Goal: Find contact information: Find contact information

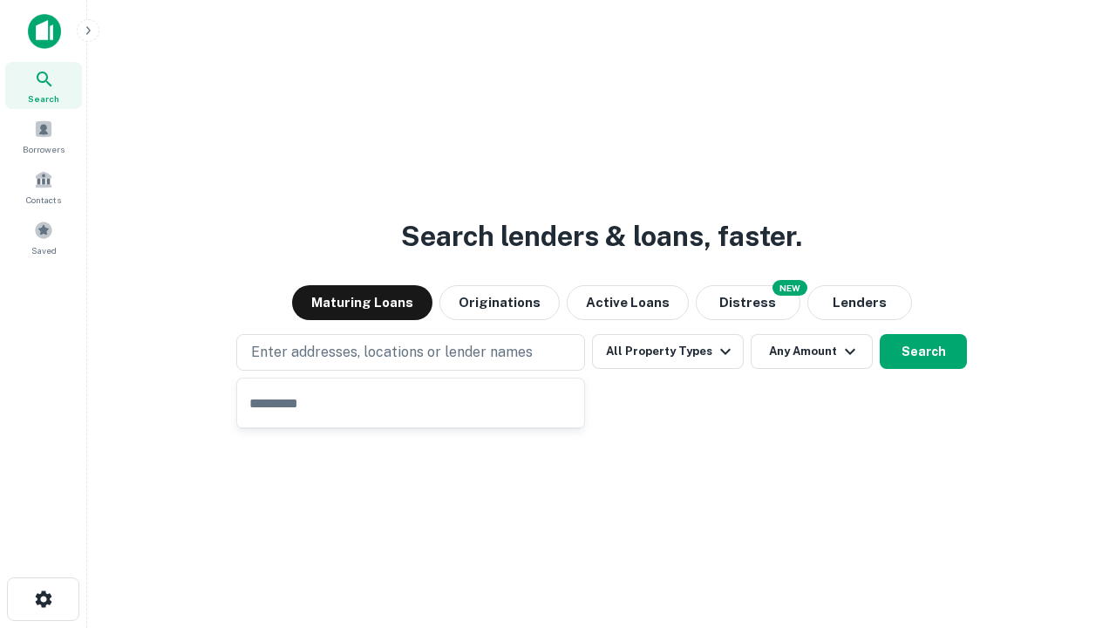
type input "**********"
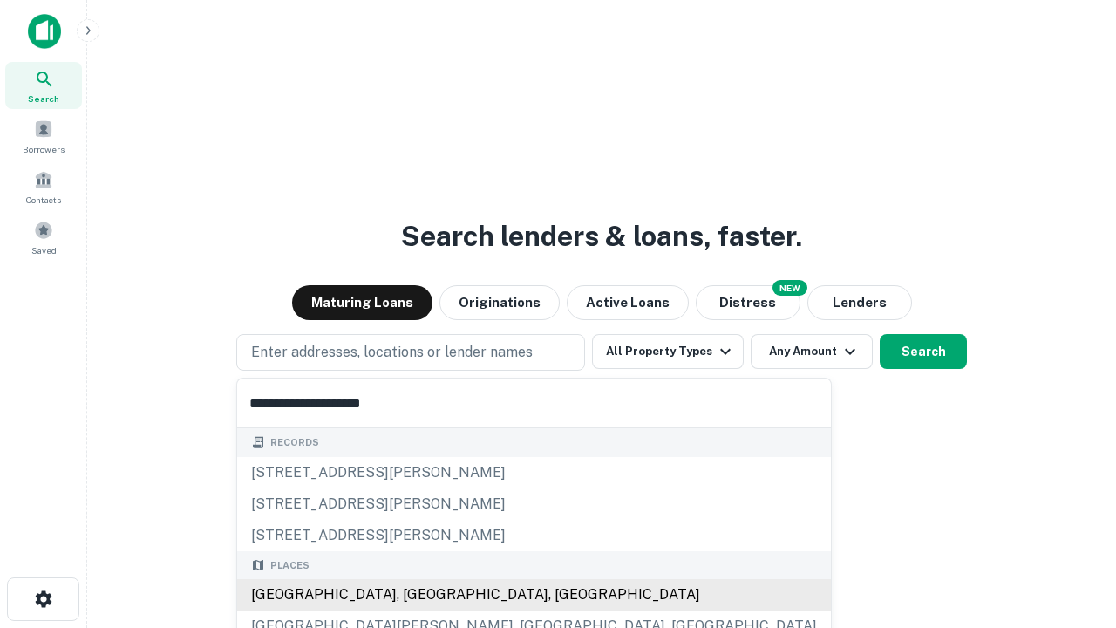
click at [417, 594] on div "[GEOGRAPHIC_DATA], [GEOGRAPHIC_DATA], [GEOGRAPHIC_DATA]" at bounding box center [534, 594] width 594 height 31
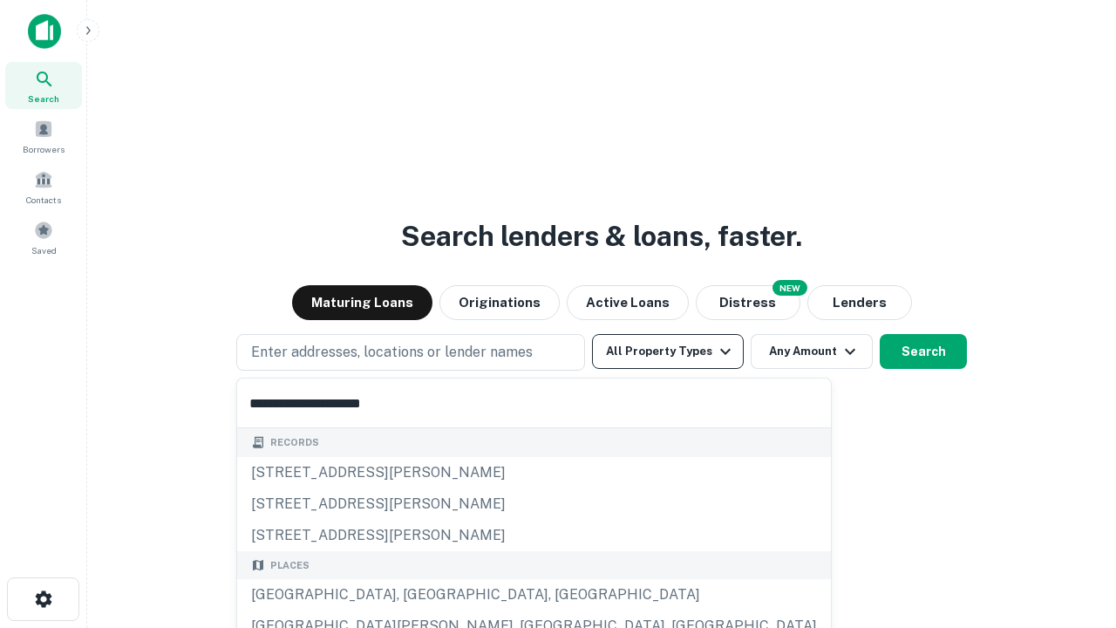
click at [668, 351] on button "All Property Types" at bounding box center [668, 351] width 152 height 35
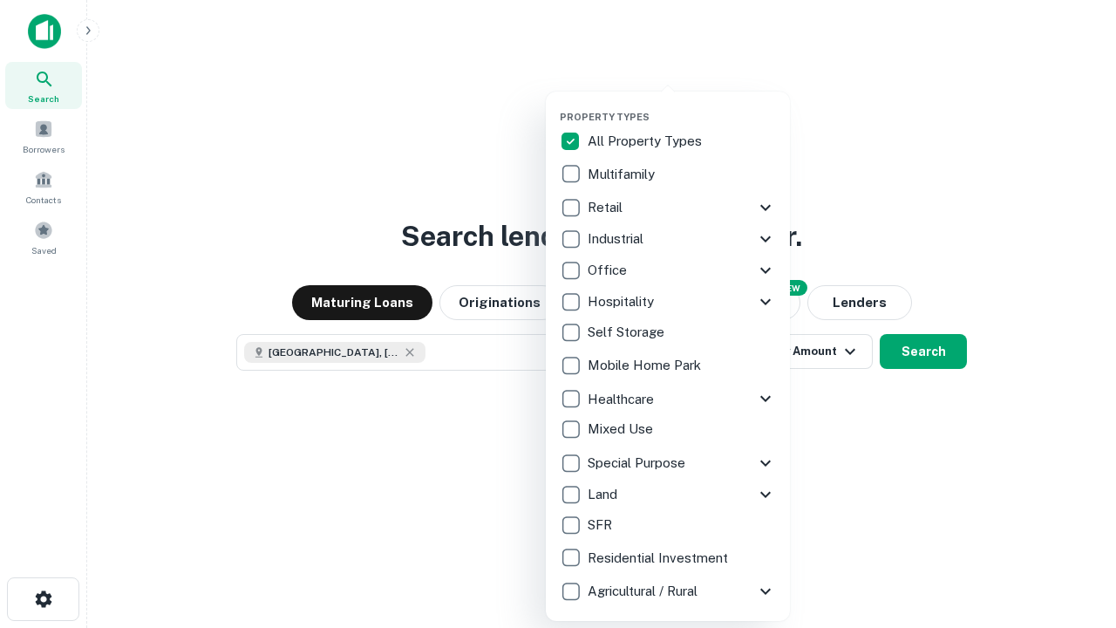
click at [682, 105] on button "button" at bounding box center [682, 105] width 244 height 1
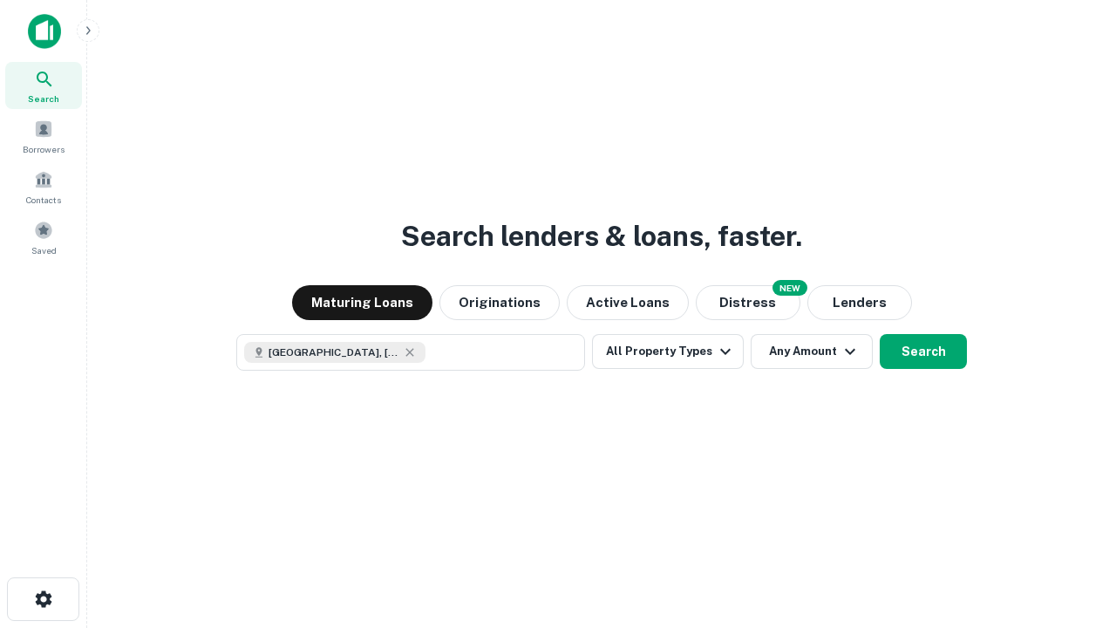
scroll to position [28, 0]
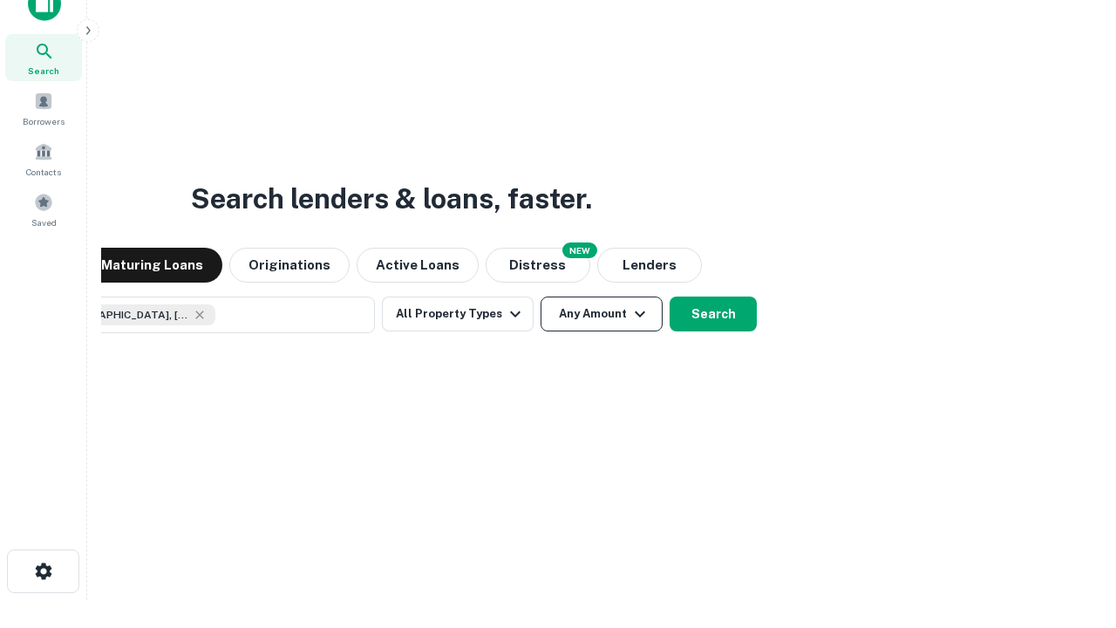
click at [540, 296] on button "Any Amount" at bounding box center [601, 313] width 122 height 35
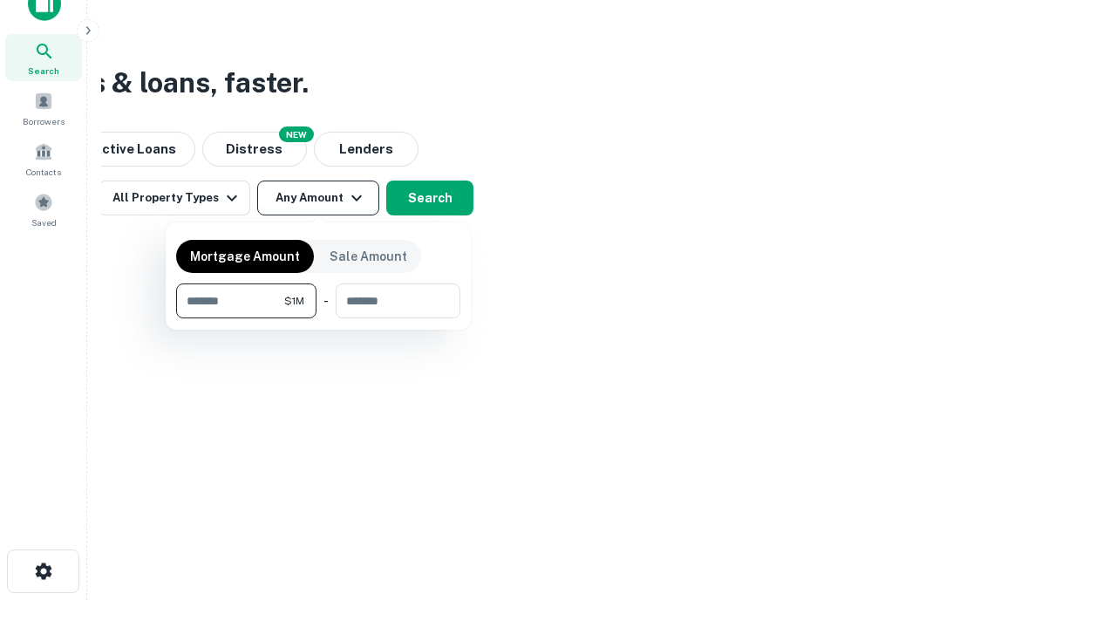
type input "*******"
click at [318, 318] on button "button" at bounding box center [318, 318] width 284 height 1
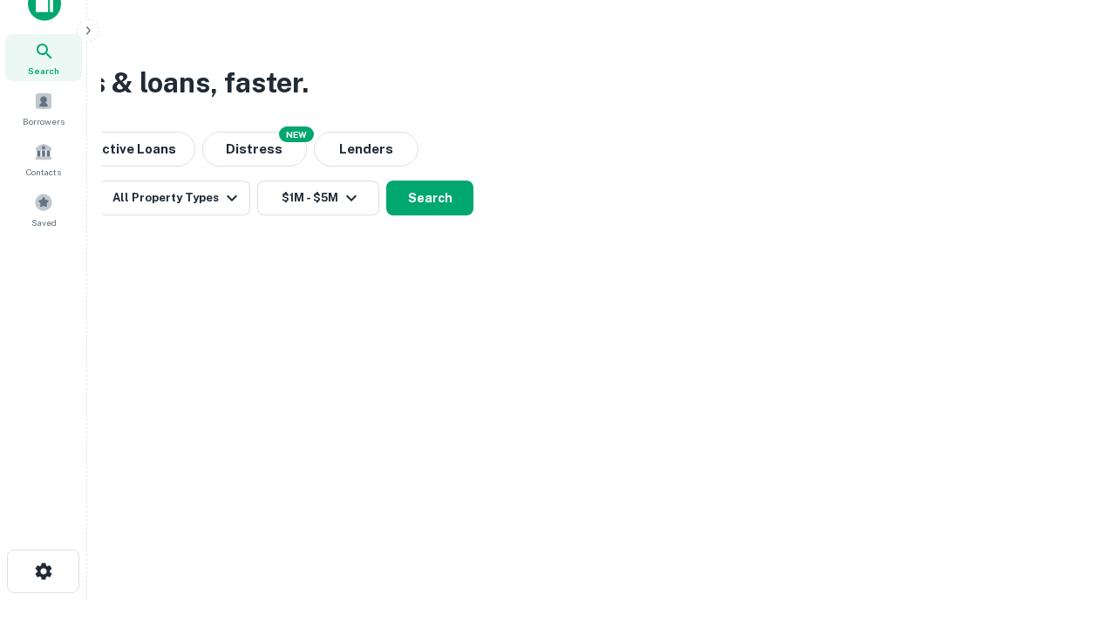
scroll to position [10, 322]
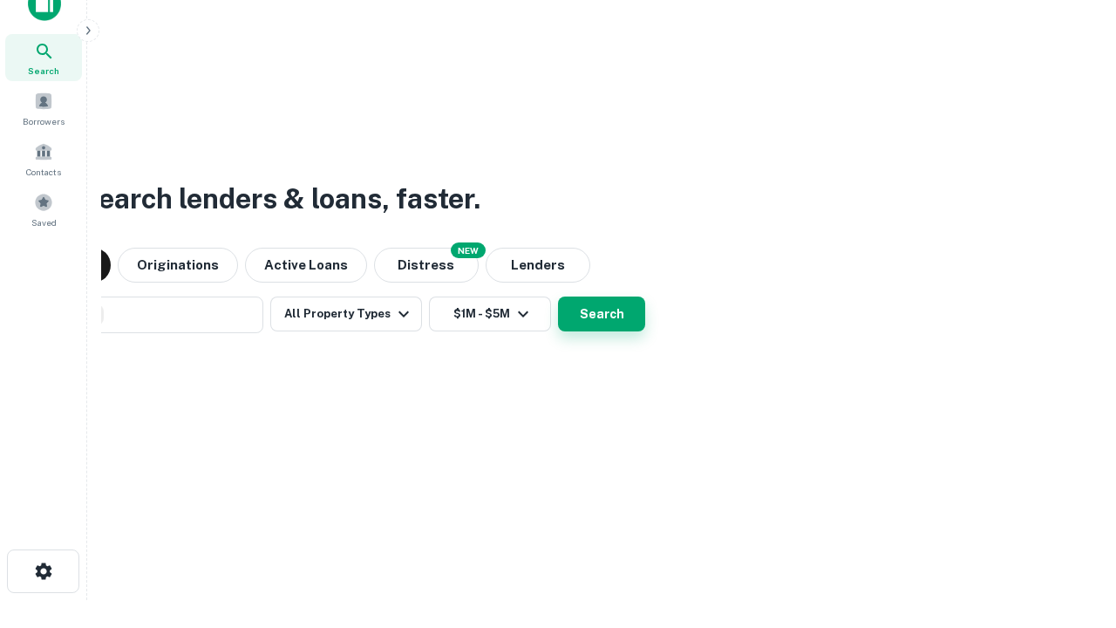
click at [558, 296] on button "Search" at bounding box center [601, 313] width 87 height 35
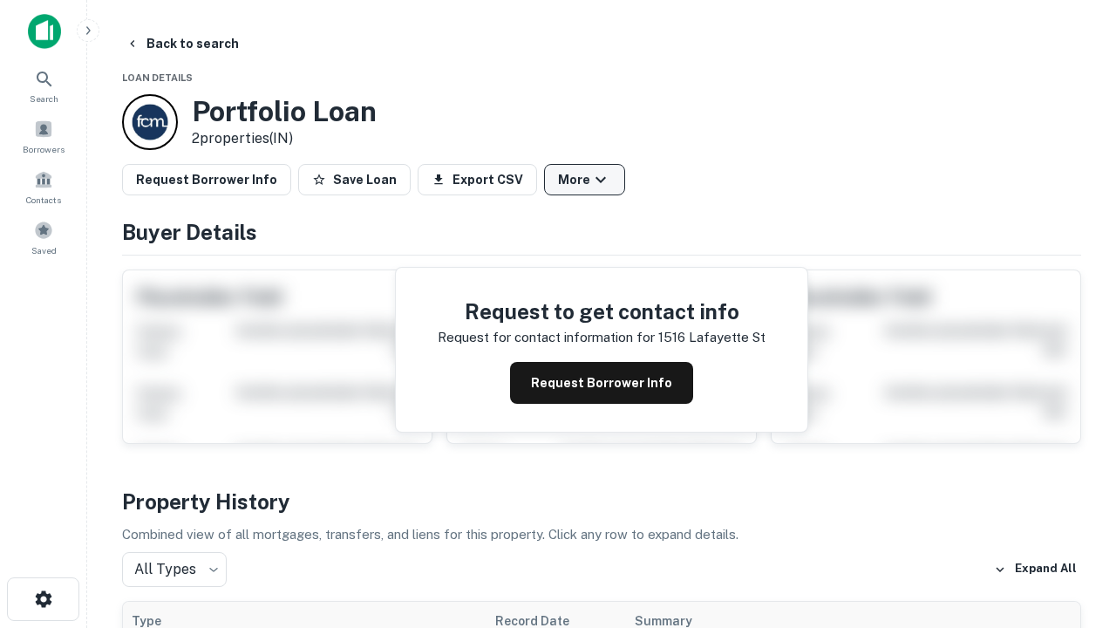
click at [584, 180] on button "More" at bounding box center [584, 179] width 81 height 31
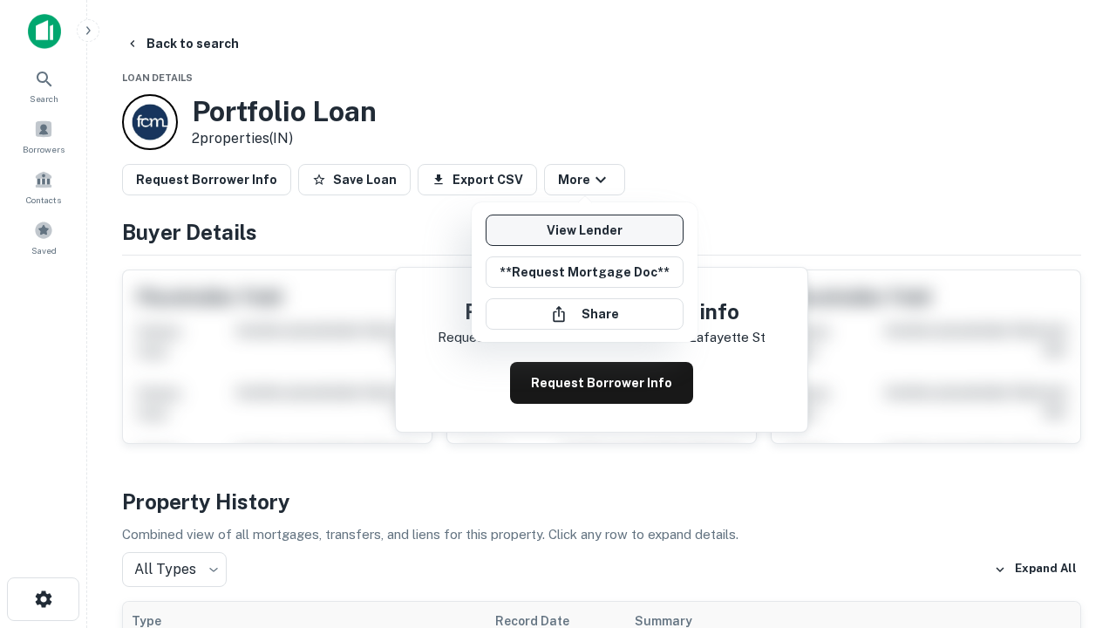
click at [584, 230] on link "View Lender" at bounding box center [585, 229] width 198 height 31
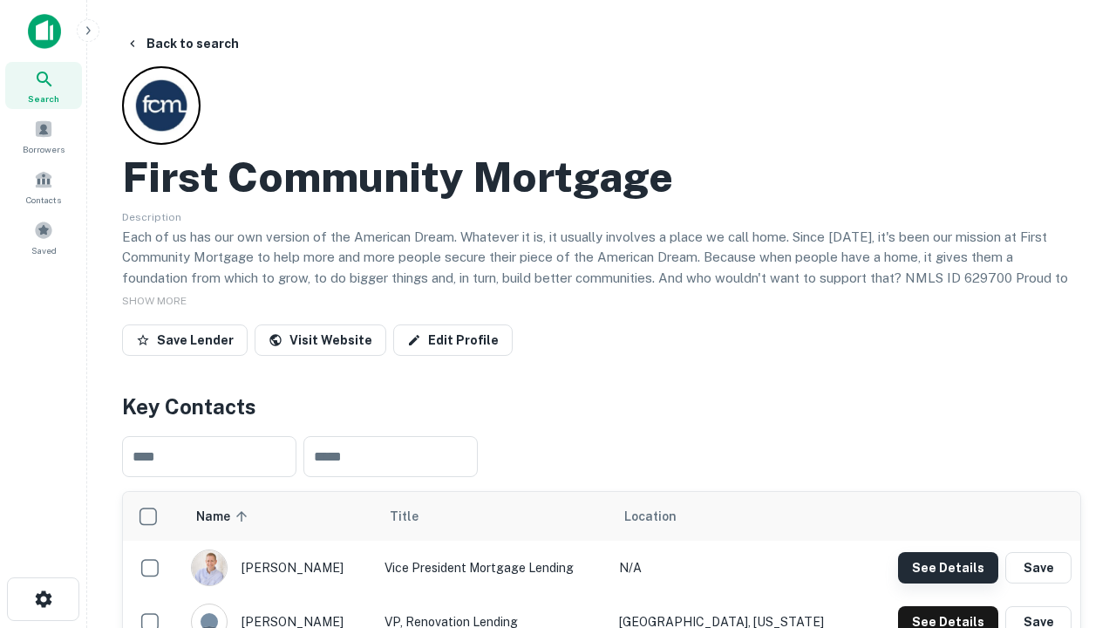
click at [947, 567] on button "See Details" at bounding box center [948, 567] width 100 height 31
click at [43, 599] on icon "button" at bounding box center [43, 598] width 21 height 21
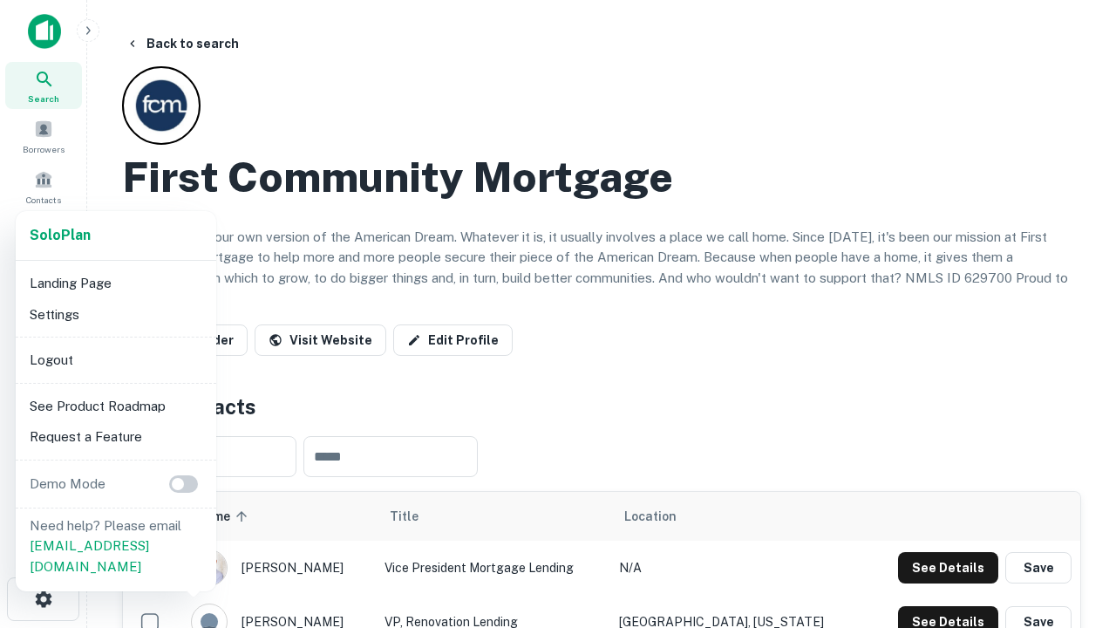
click at [115, 359] on li "Logout" at bounding box center [116, 359] width 187 height 31
